Goal: Task Accomplishment & Management: Use online tool/utility

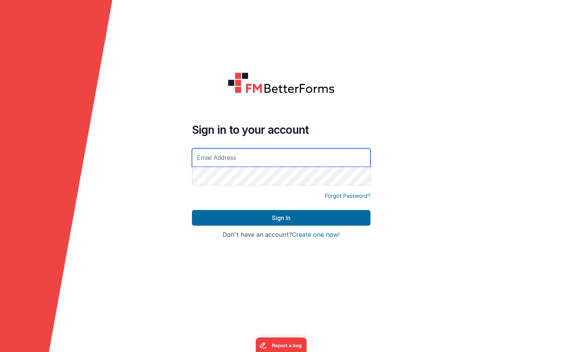
type input "[PERSON_NAME][EMAIL_ADDRESS][DOMAIN_NAME]"
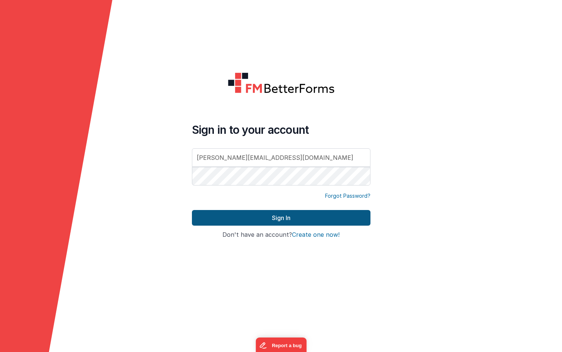
click at [279, 215] on button "Sign In" at bounding box center [281, 218] width 179 height 16
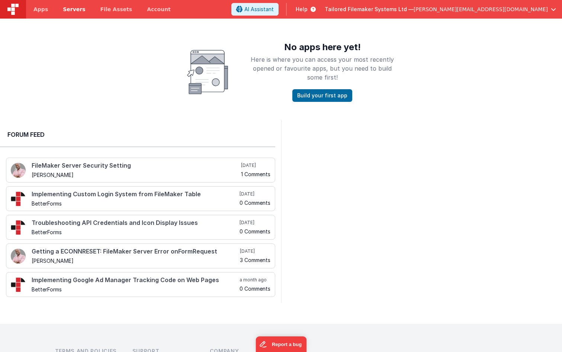
click at [74, 11] on span "Servers" at bounding box center [74, 9] width 22 height 7
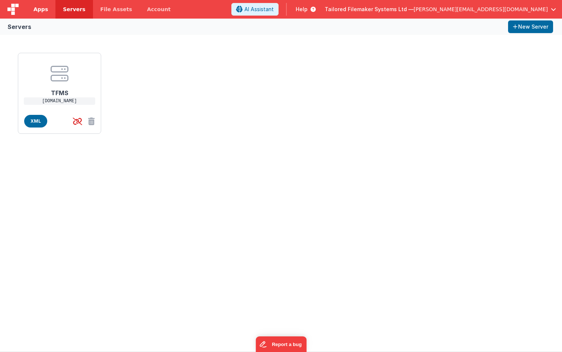
click at [45, 9] on span "Apps" at bounding box center [40, 9] width 15 height 7
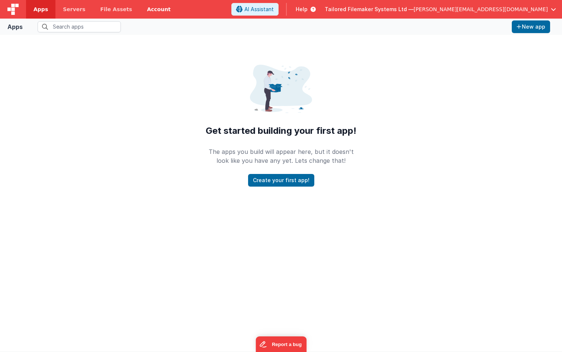
click at [148, 13] on link "Account" at bounding box center [159, 9] width 39 height 19
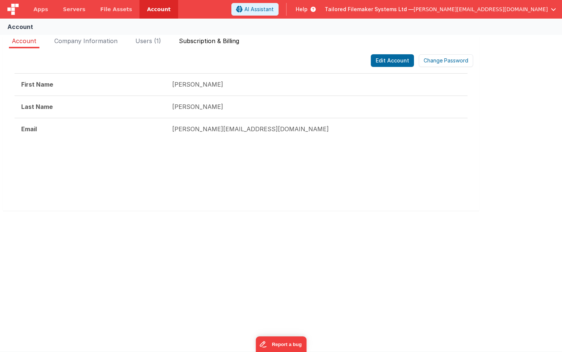
click at [204, 41] on span "Subscription & Billing" at bounding box center [209, 40] width 60 height 7
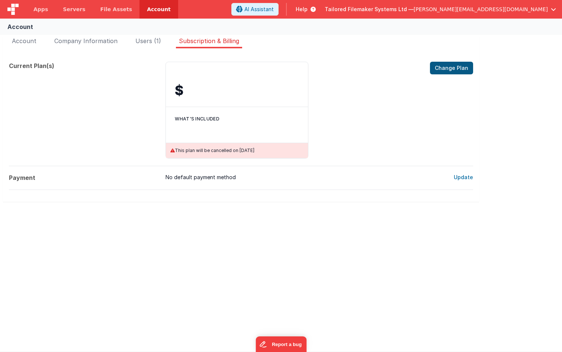
click at [452, 68] on button "Change Plan" at bounding box center [451, 68] width 43 height 13
click at [147, 41] on span "Users (1)" at bounding box center [148, 40] width 26 height 7
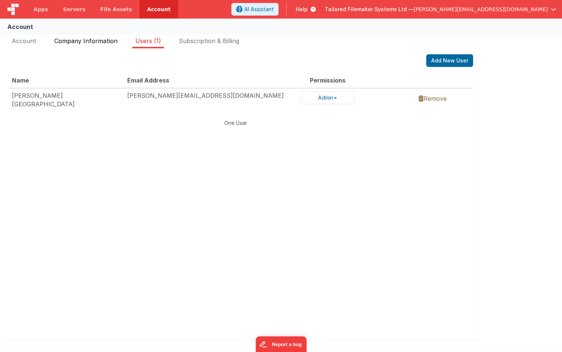
click at [98, 40] on span "Company Information" at bounding box center [85, 40] width 63 height 7
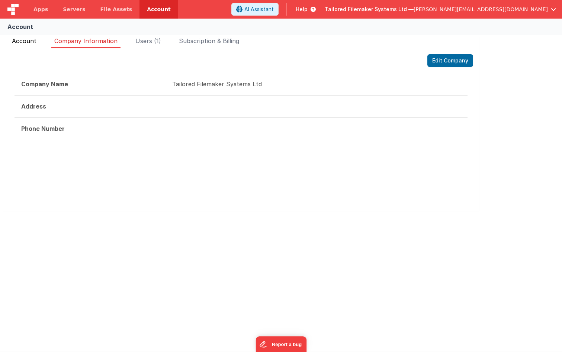
click at [32, 41] on span "Account" at bounding box center [24, 40] width 25 height 7
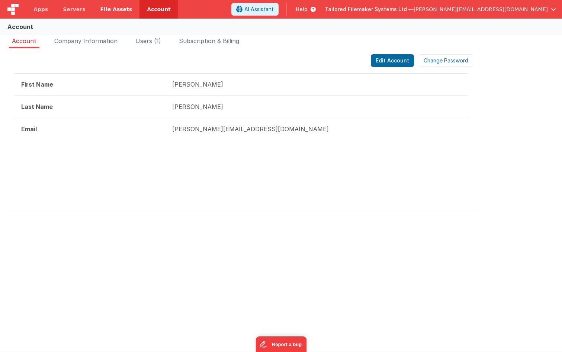
click at [107, 13] on link "File Assets" at bounding box center [116, 9] width 47 height 19
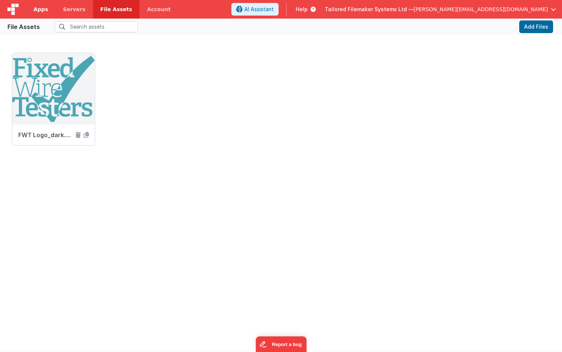
click at [44, 10] on span "Apps" at bounding box center [40, 9] width 15 height 7
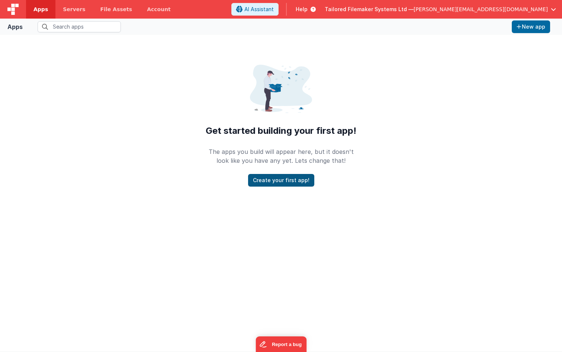
click at [286, 185] on button "Create your first app!" at bounding box center [281, 180] width 66 height 13
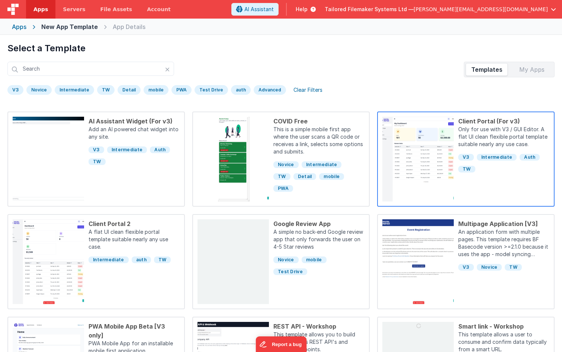
click at [487, 132] on p "Only for use with V3 / GUI Editor. A flat UI clean flexible portal template sui…" at bounding box center [503, 138] width 91 height 24
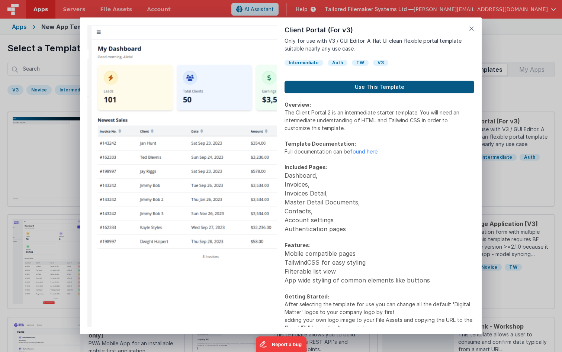
click at [377, 88] on button "Use This Template" at bounding box center [380, 87] width 190 height 13
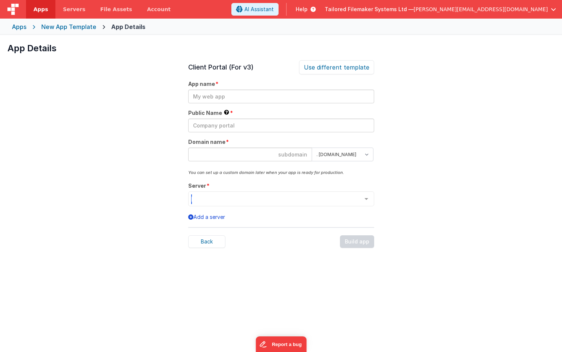
click at [367, 196] on div at bounding box center [366, 199] width 15 height 14
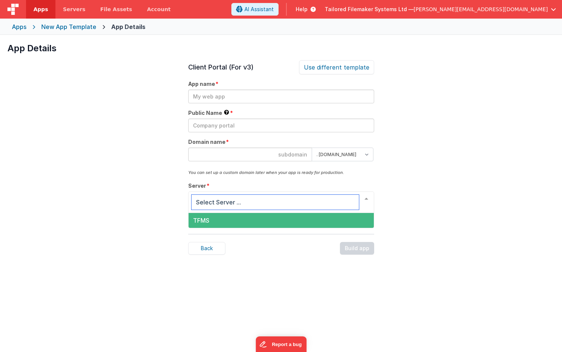
click at [316, 219] on span "TFMS" at bounding box center [281, 220] width 185 height 15
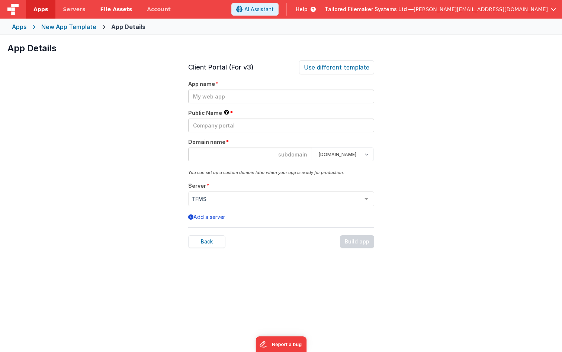
click at [108, 6] on span "File Assets" at bounding box center [116, 9] width 32 height 7
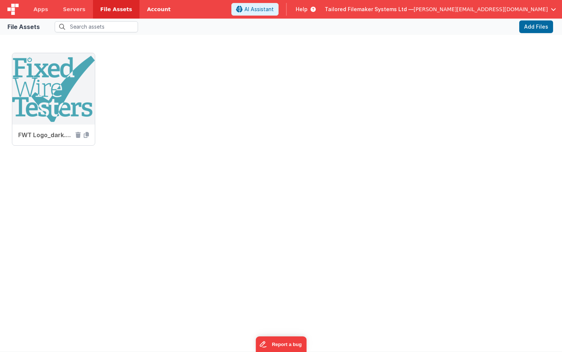
click at [141, 8] on link "Account" at bounding box center [159, 9] width 39 height 19
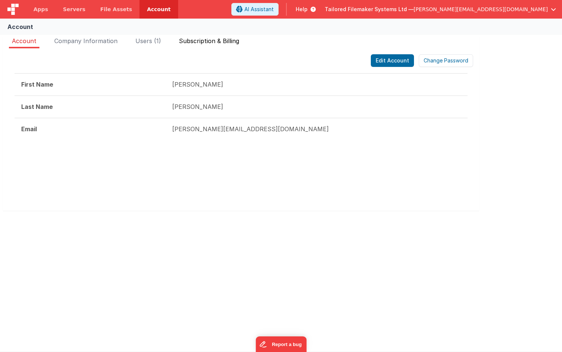
click at [217, 43] on span "Subscription & Billing" at bounding box center [209, 40] width 60 height 7
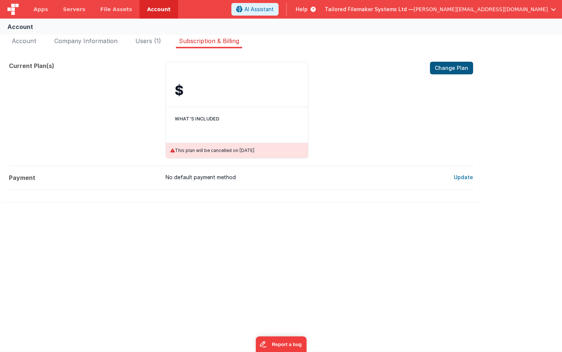
click at [460, 73] on button "Change Plan" at bounding box center [451, 68] width 43 height 13
click at [27, 41] on span "Account" at bounding box center [24, 40] width 25 height 7
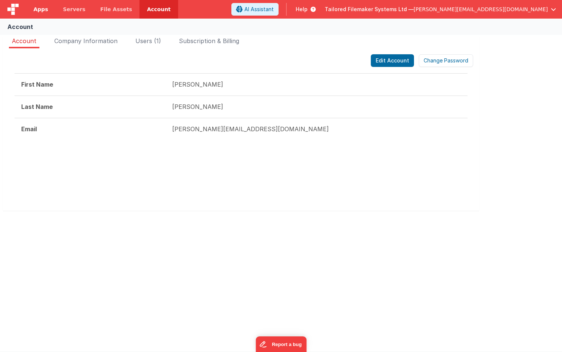
click at [39, 9] on span "Apps" at bounding box center [40, 9] width 15 height 7
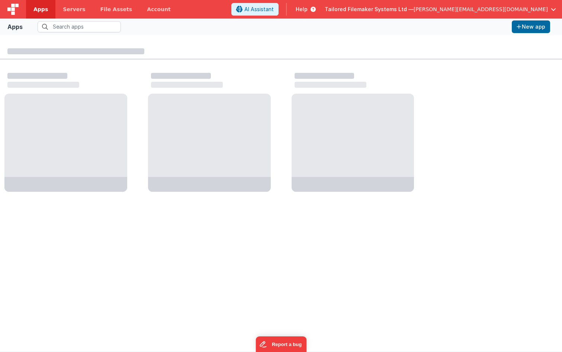
click at [14, 8] on img at bounding box center [12, 9] width 11 height 11
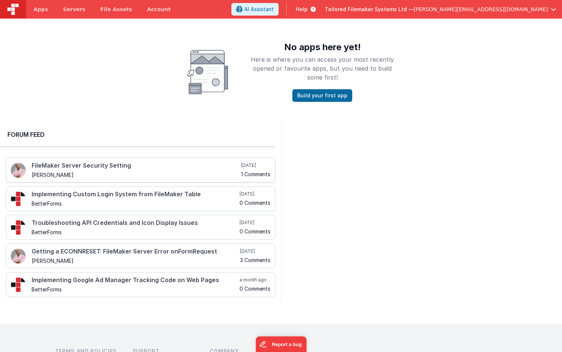
click at [97, 167] on h4 "FileMaker Server Security Setting" at bounding box center [136, 166] width 208 height 7
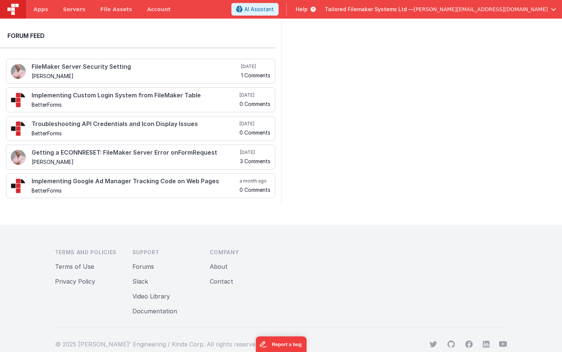
click at [220, 279] on button "Contact" at bounding box center [221, 281] width 23 height 9
click at [146, 293] on button "Video Library" at bounding box center [151, 296] width 38 height 9
